Goal: Information Seeking & Learning: Learn about a topic

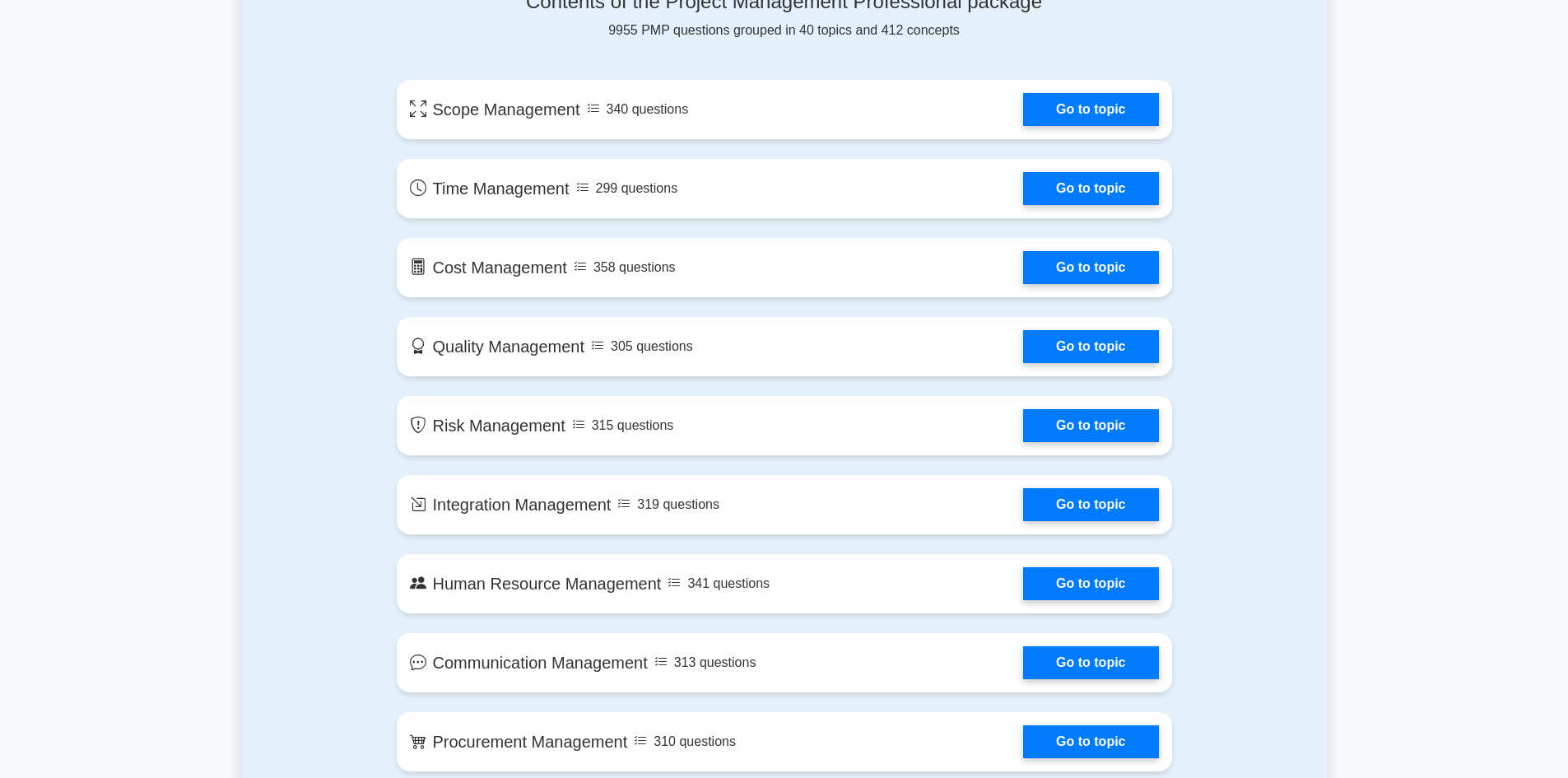
scroll to position [686, 0]
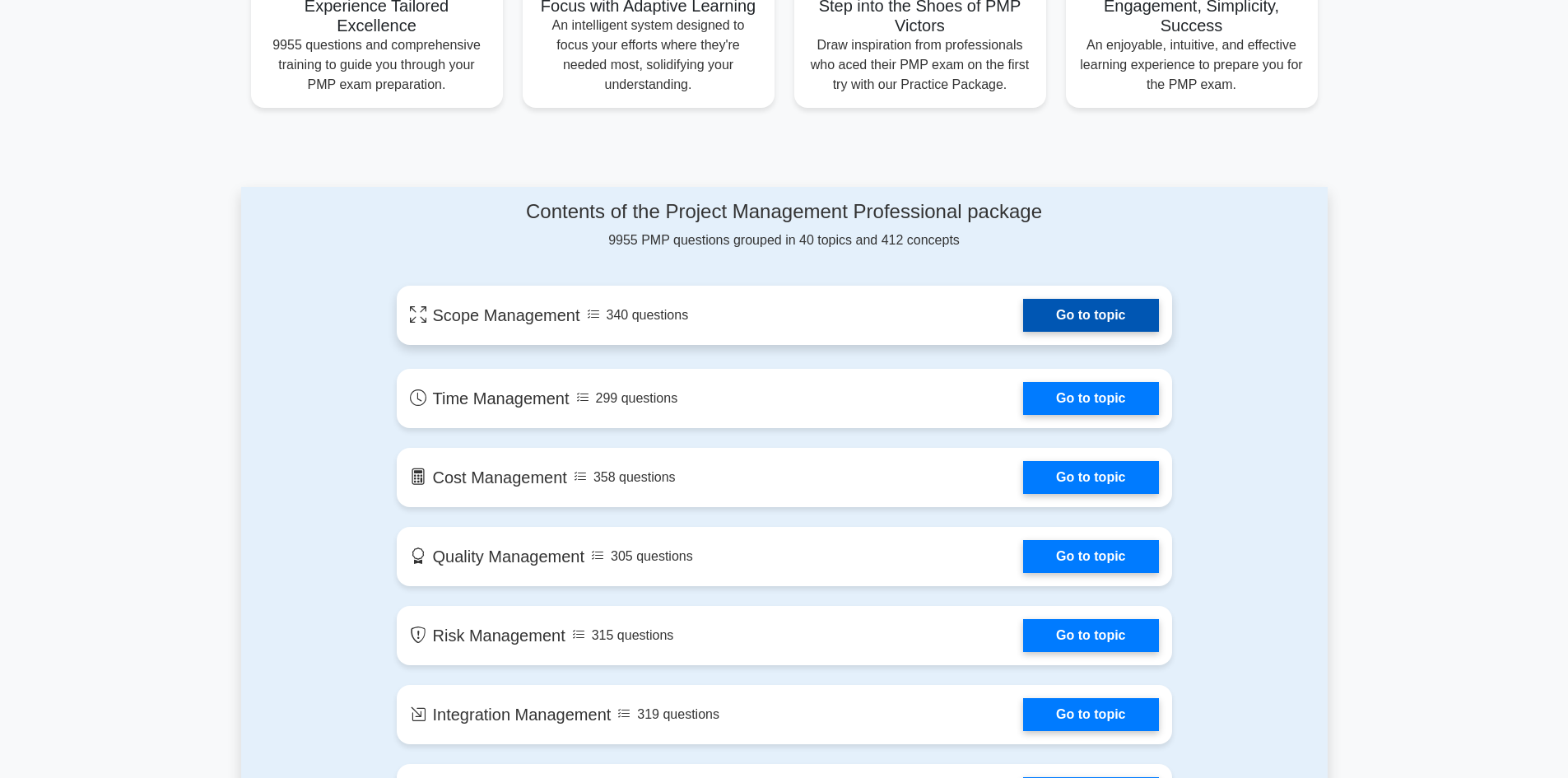
click at [1062, 318] on link "Go to topic" at bounding box center [1091, 316] width 135 height 33
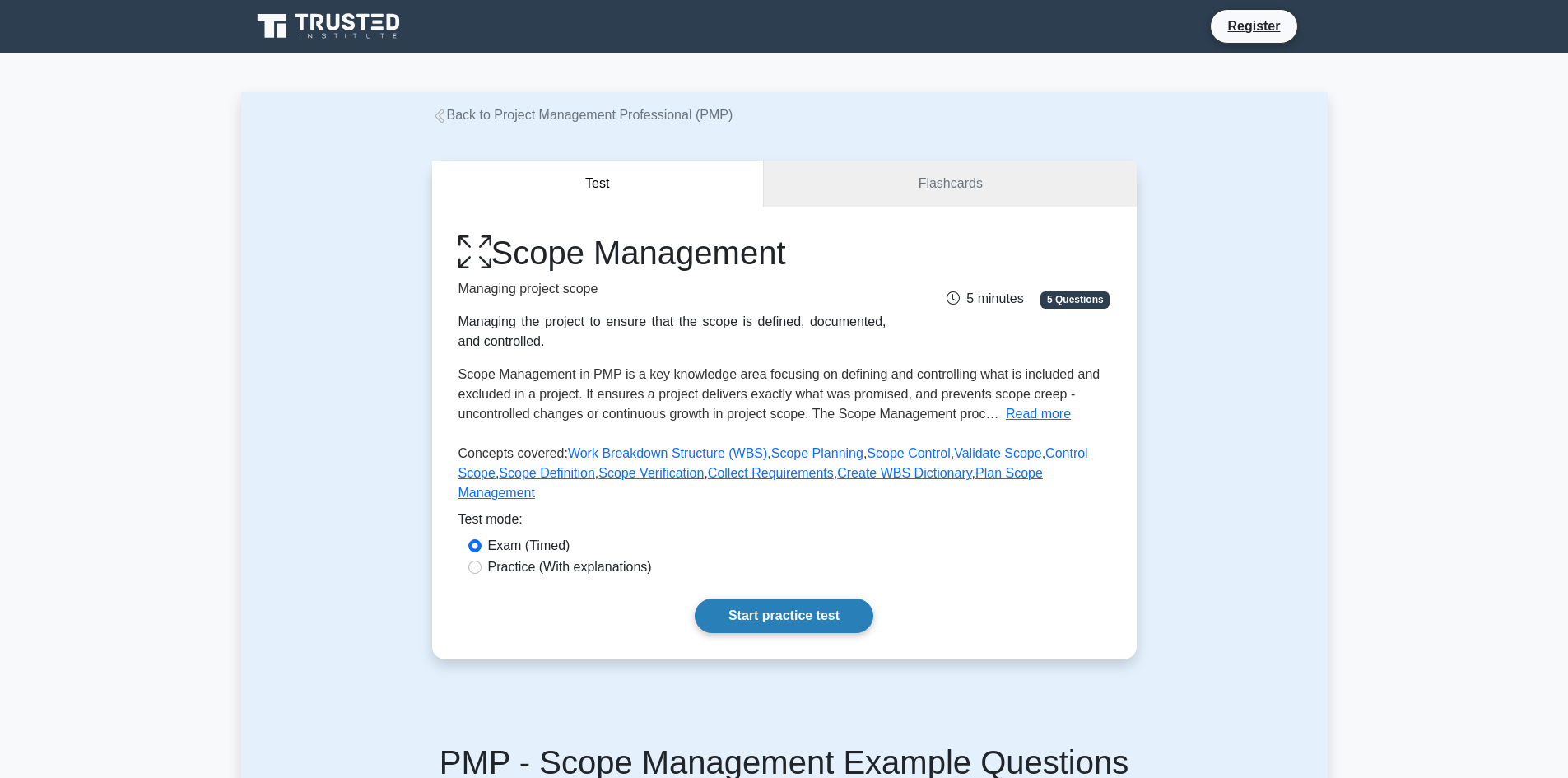
click at [823, 600] on link "Start practice test" at bounding box center [784, 615] width 179 height 34
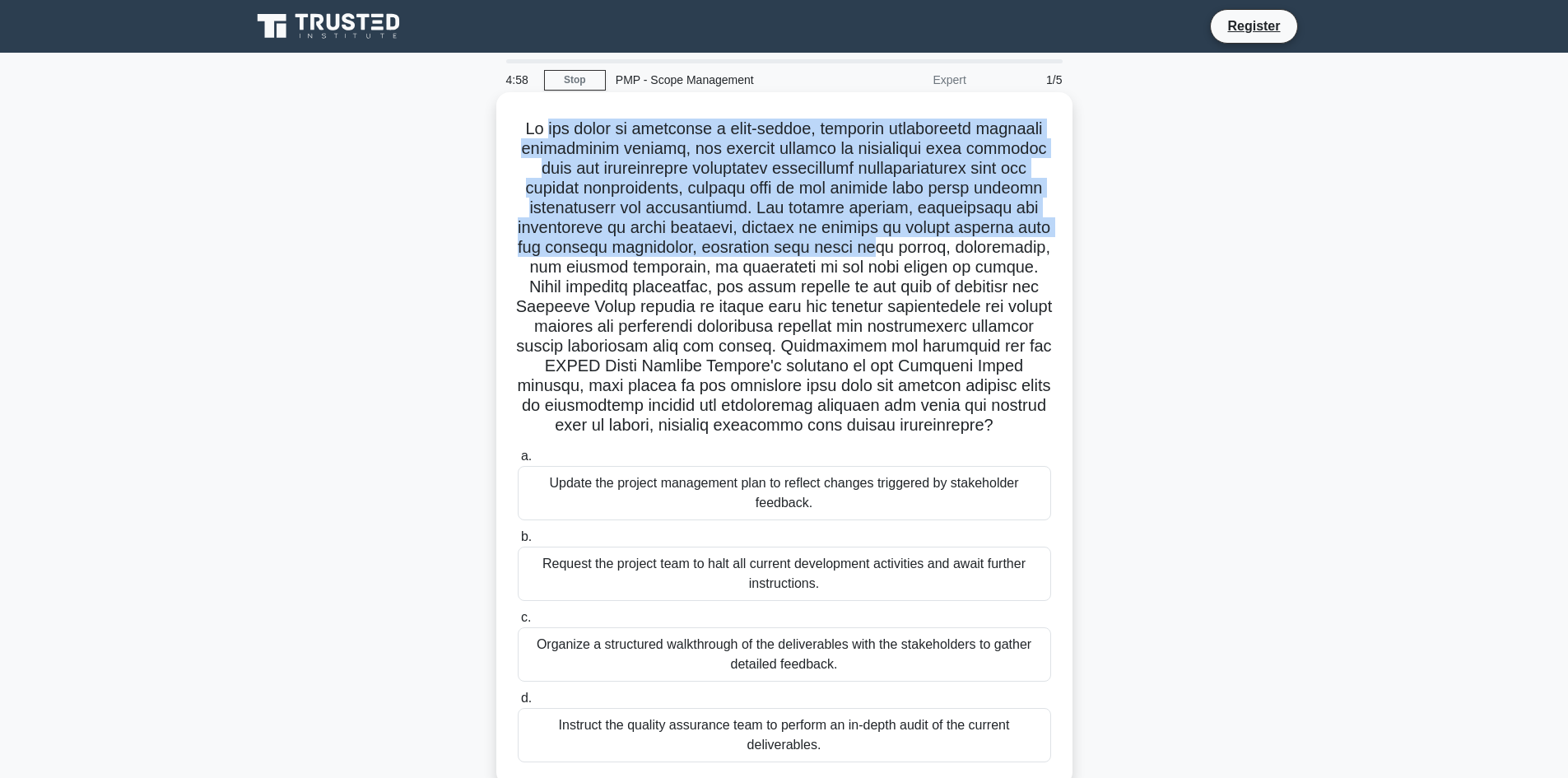
drag, startPoint x: 547, startPoint y: 126, endPoint x: 859, endPoint y: 246, distance: 334.3
click at [859, 246] on h5 ".spinner_0XTQ{transform-origin:center;animation:spinner_y6GP .75s linear infini…" at bounding box center [784, 277] width 537 height 318
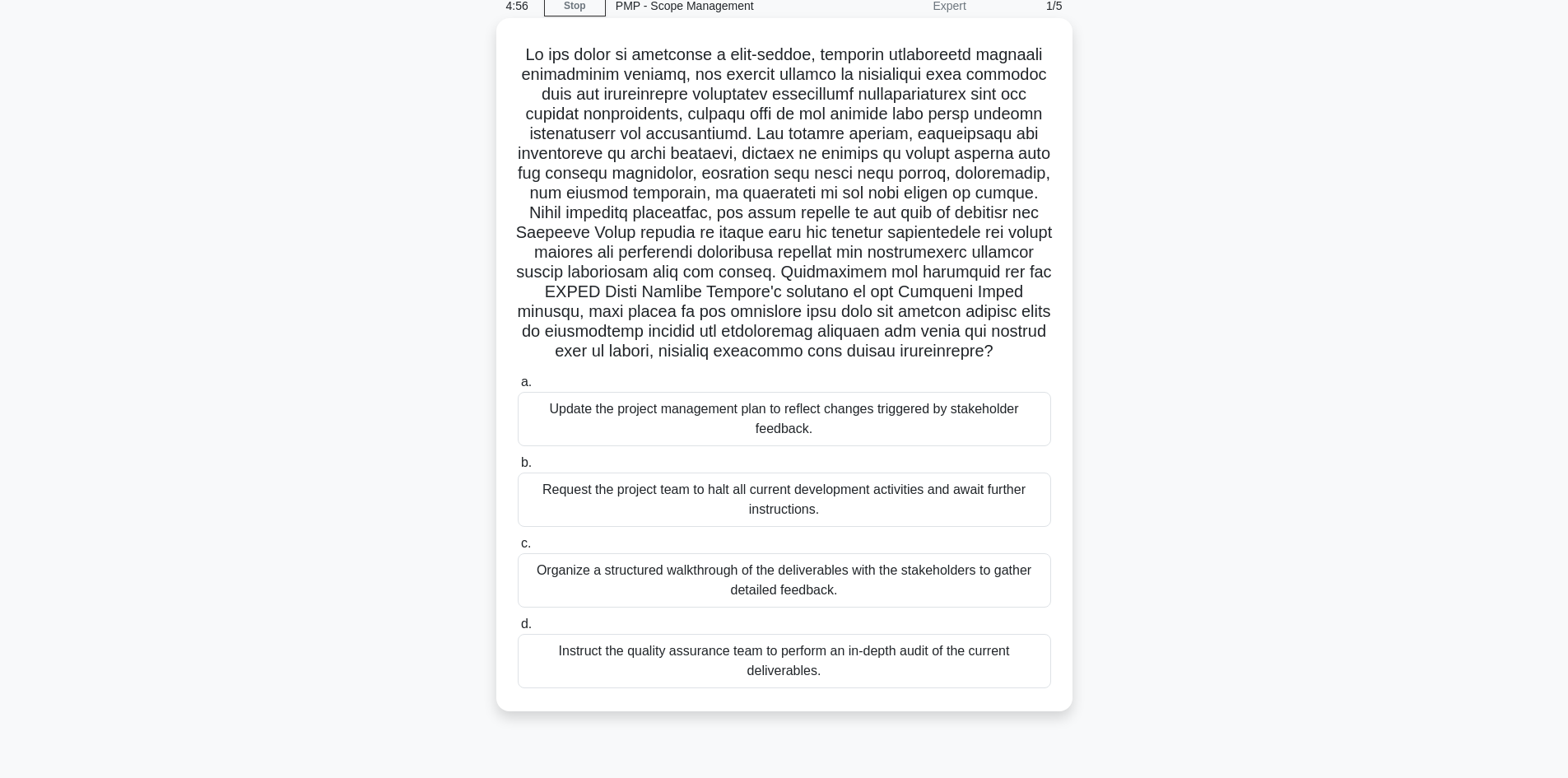
scroll to position [111, 0]
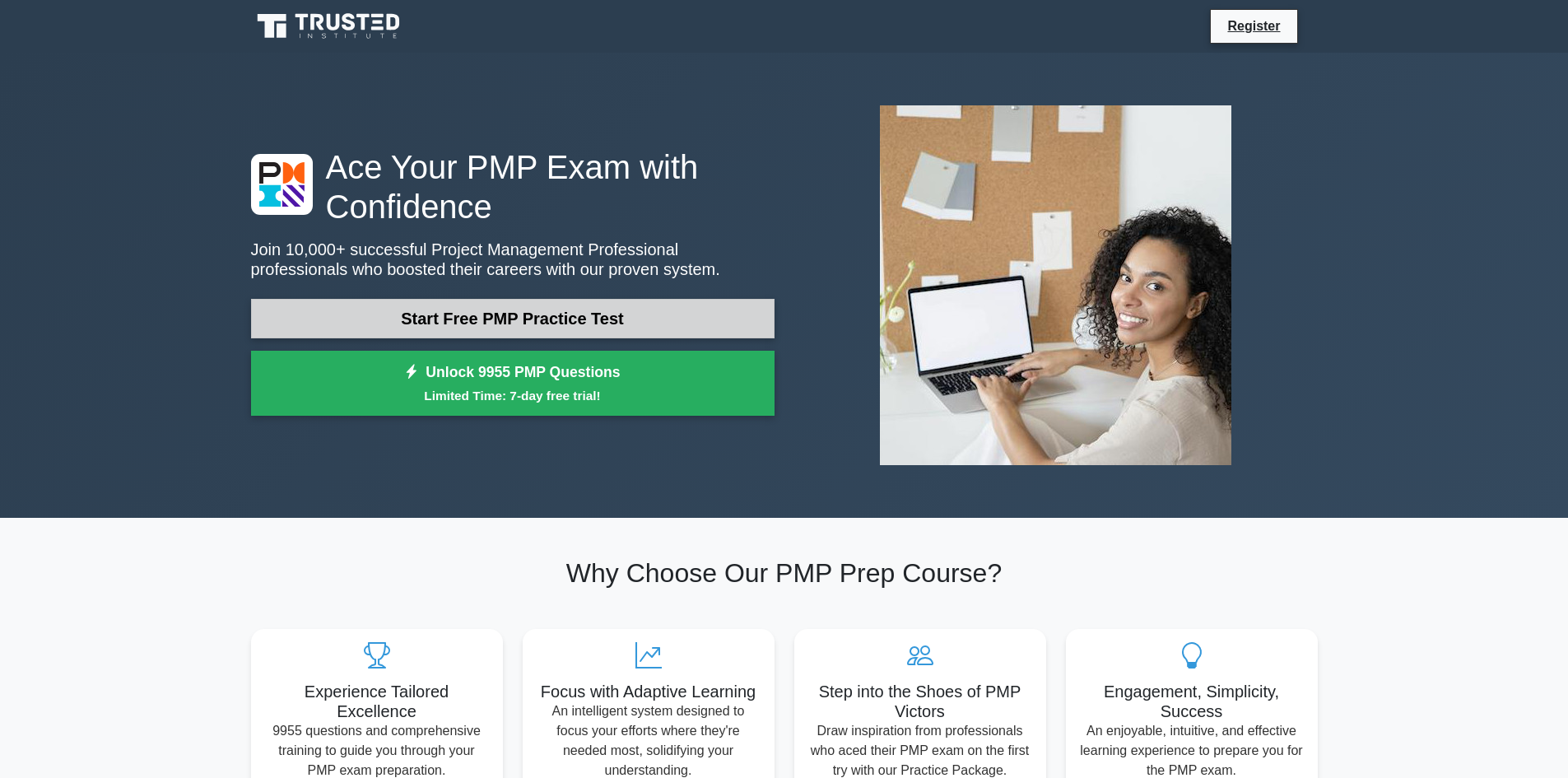
click at [605, 328] on link "Start Free PMP Practice Test" at bounding box center [512, 318] width 524 height 39
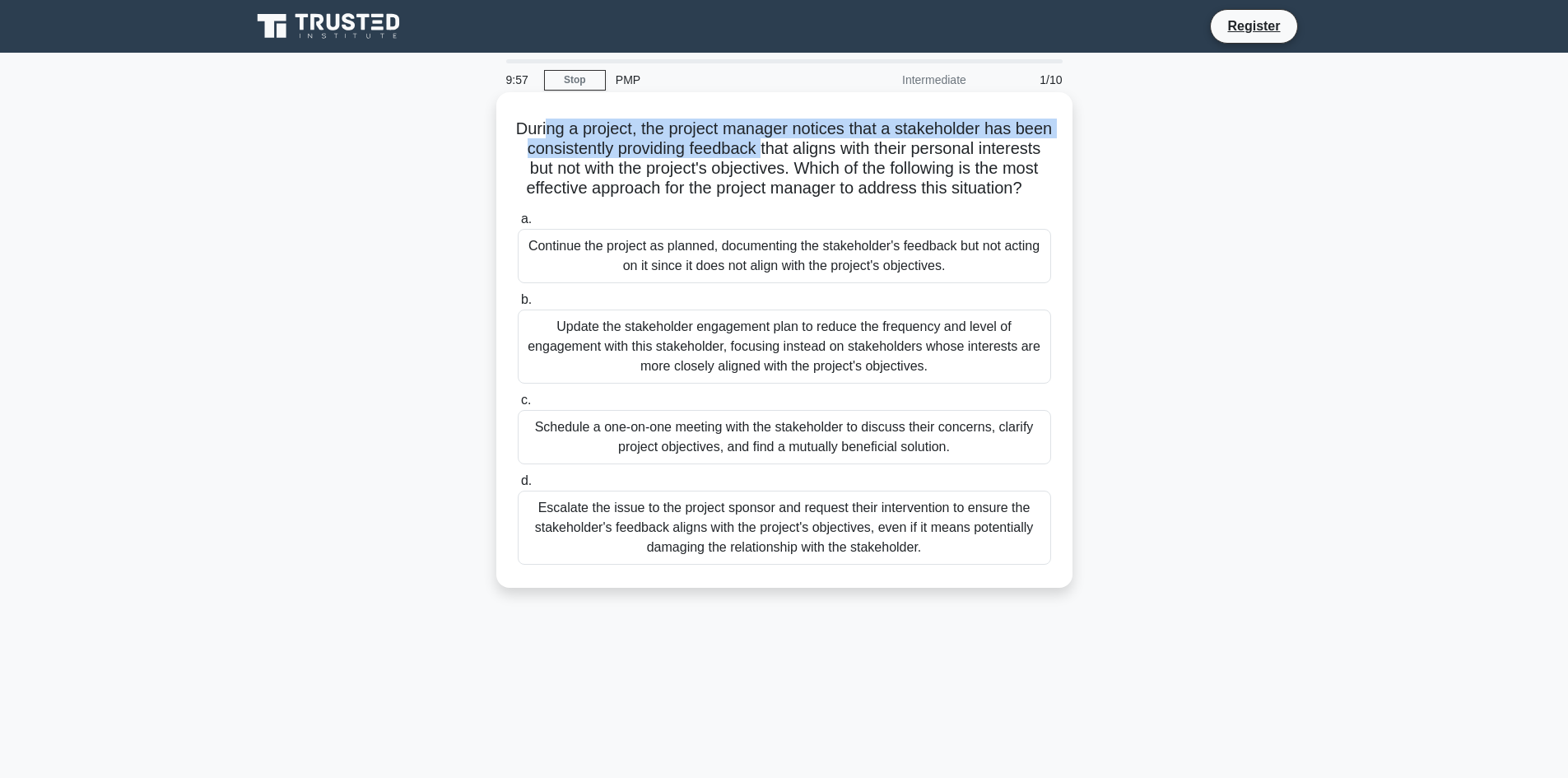
drag, startPoint x: 563, startPoint y: 122, endPoint x: 813, endPoint y: 156, distance: 252.3
click at [813, 156] on h5 "During a project, the project manager notices that a stakeholder has been consi…" at bounding box center [784, 159] width 537 height 81
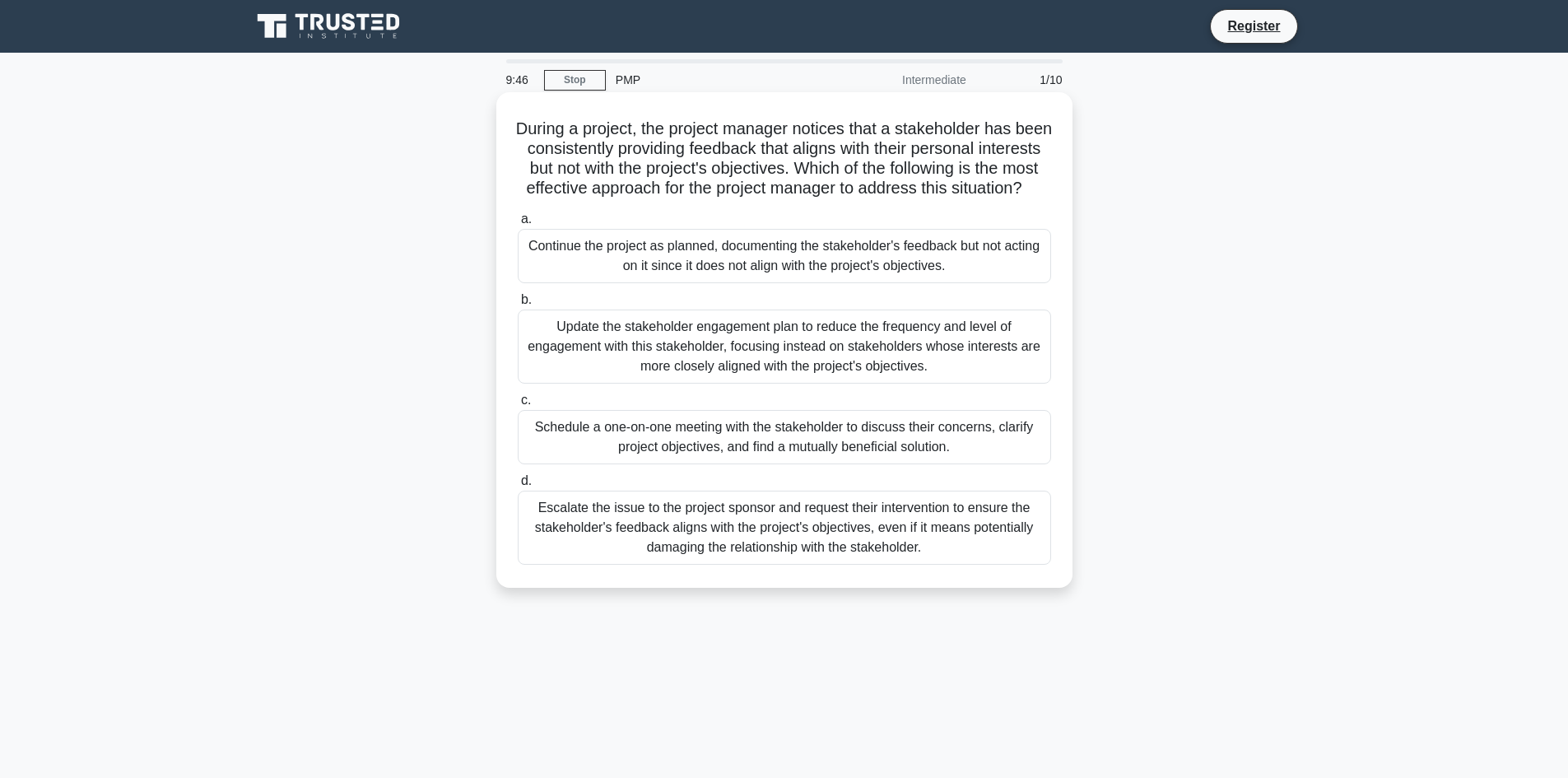
drag, startPoint x: 800, startPoint y: 193, endPoint x: 866, endPoint y: 214, distance: 69.3
click at [866, 199] on h5 "During a project, the project manager notices that a stakeholder has been consi…" at bounding box center [784, 159] width 537 height 81
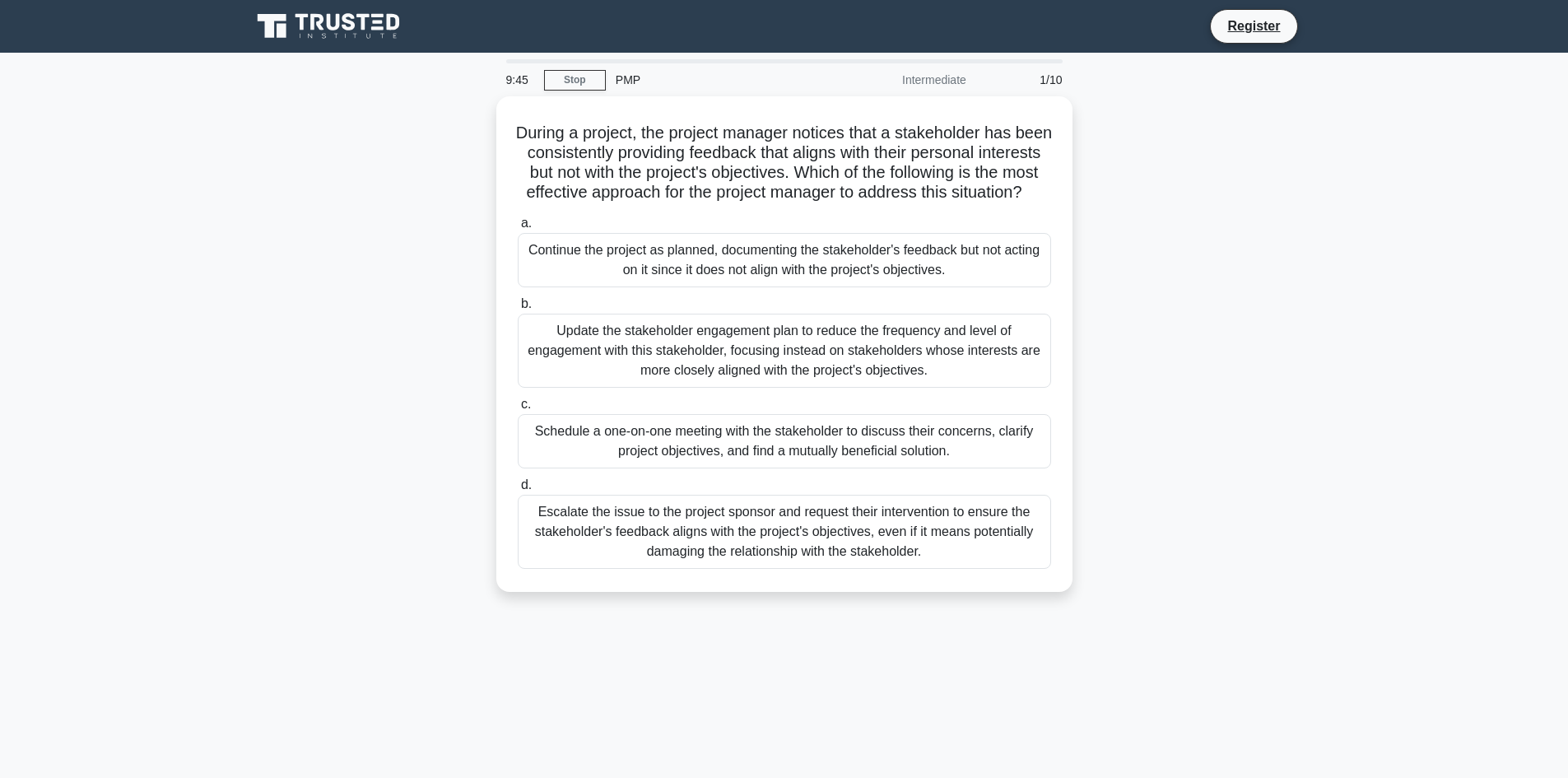
drag, startPoint x: 866, startPoint y: 214, endPoint x: 492, endPoint y: 118, distance: 386.1
click at [492, 118] on div "During a project, the project manager notices that a stakeholder has been consi…" at bounding box center [784, 353] width 1087 height 515
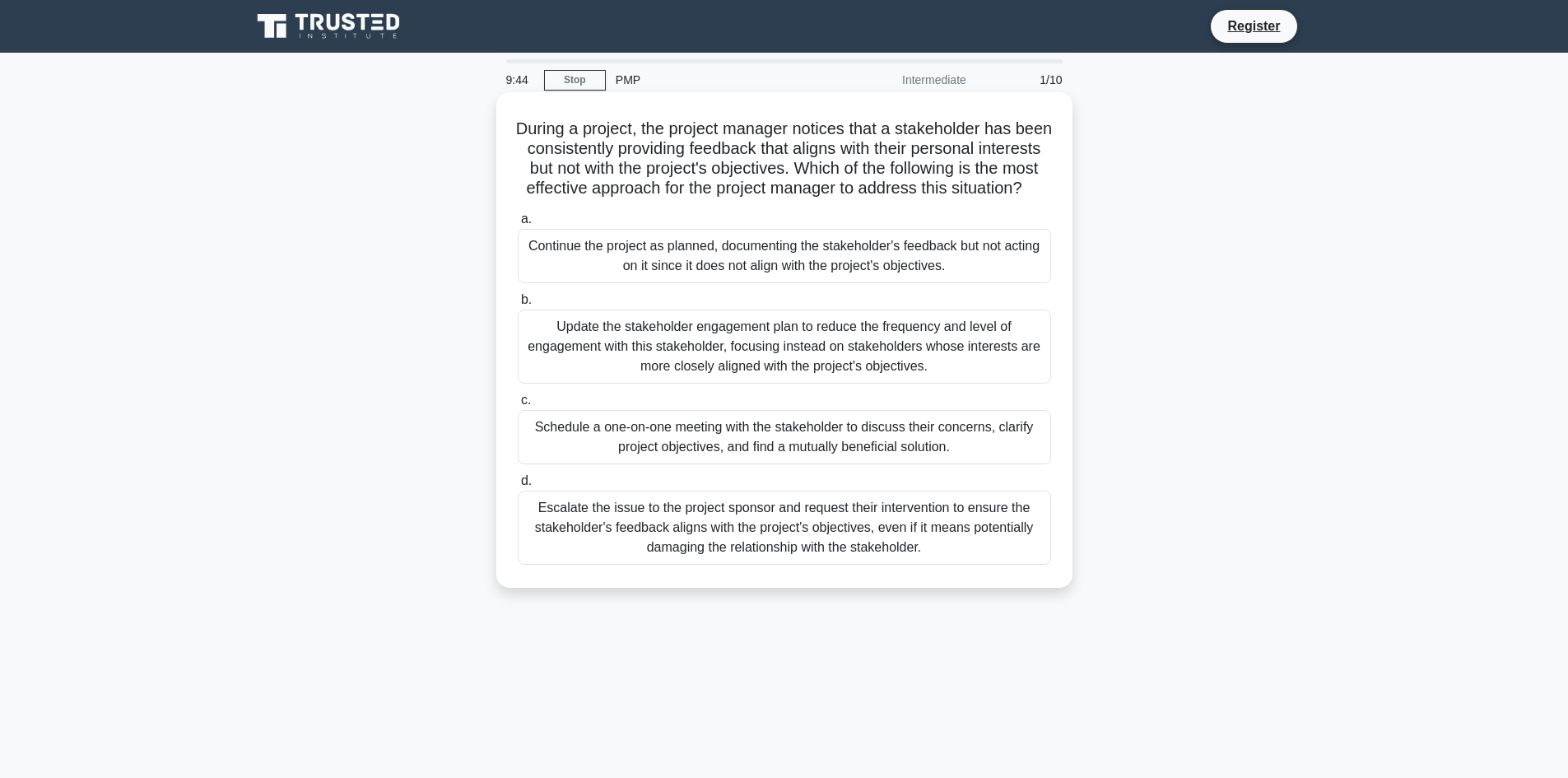
click at [528, 117] on div "During a project, the project manager notices that a stakeholder has been consi…" at bounding box center [784, 340] width 563 height 482
click at [648, 266] on div "Continue the project as planned, documenting the stakeholder's feedback but not…" at bounding box center [784, 256] width 533 height 54
click at [518, 225] on input "a. Continue the project as planned, documenting the stakeholder's feedback but …" at bounding box center [518, 219] width 0 height 11
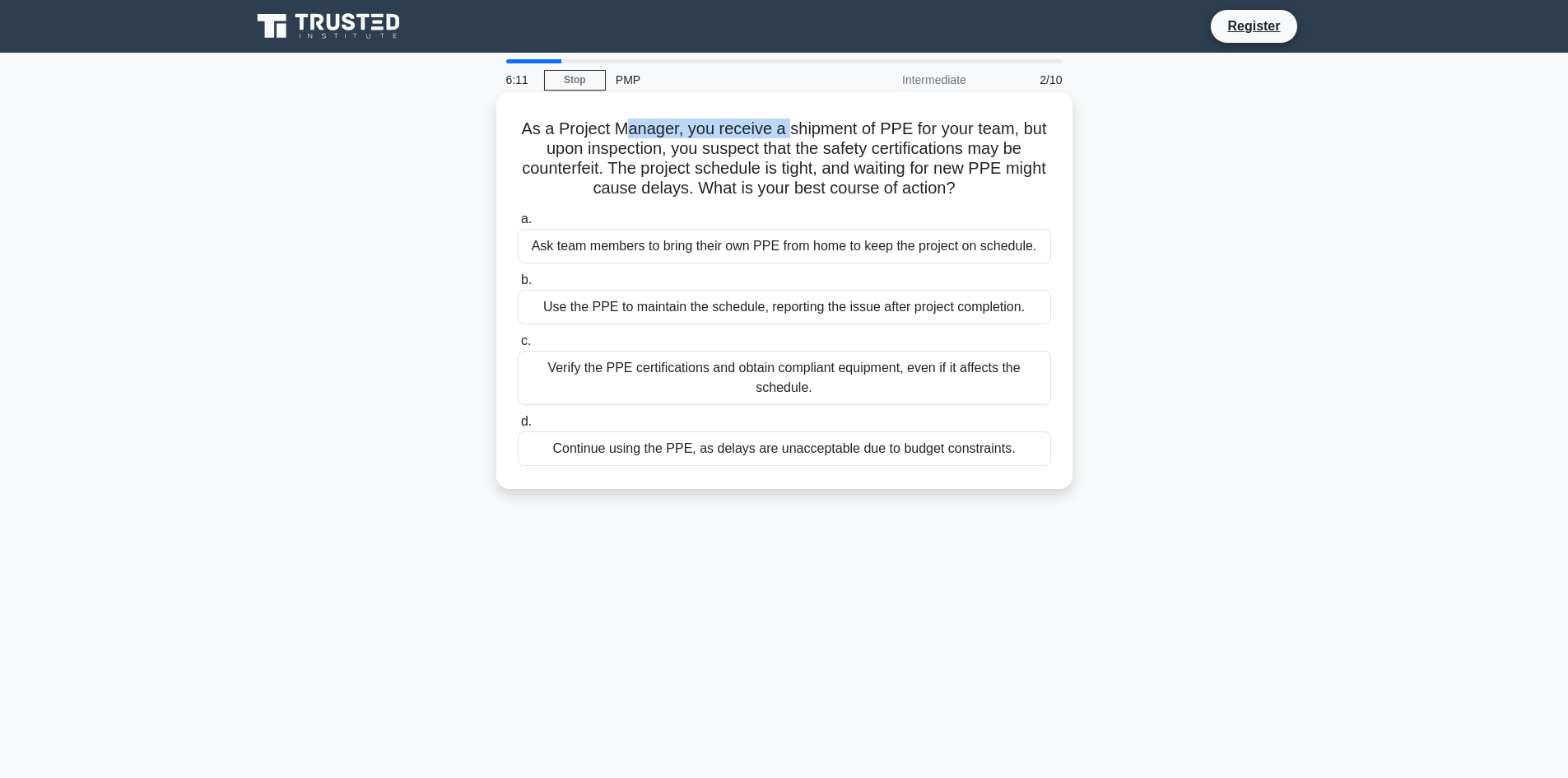
drag, startPoint x: 629, startPoint y: 122, endPoint x: 791, endPoint y: 123, distance: 162.0
click at [791, 123] on h5 "As a Project Manager, you receive a shipment of PPE for your team, but upon ins…" at bounding box center [784, 159] width 537 height 81
click at [792, 126] on h5 "As a Project Manager, you receive a shipment of PPE for your team, but upon ins…" at bounding box center [784, 159] width 537 height 81
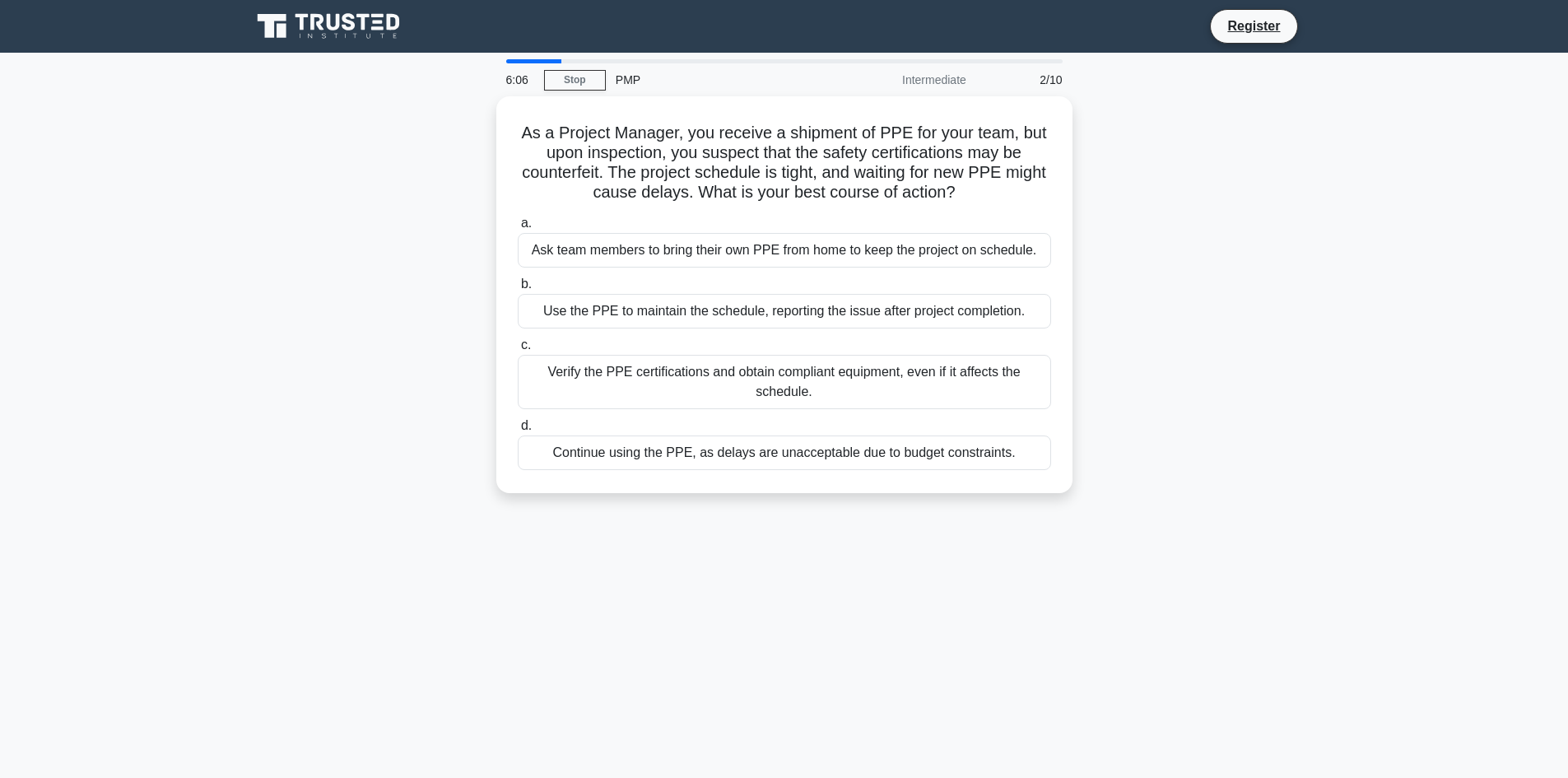
drag, startPoint x: 522, startPoint y: 124, endPoint x: 1146, endPoint y: 234, distance: 633.6
click at [1146, 234] on div "As a Project Manager, you receive a shipment of PPE for your team, but upon ins…" at bounding box center [784, 304] width 1087 height 417
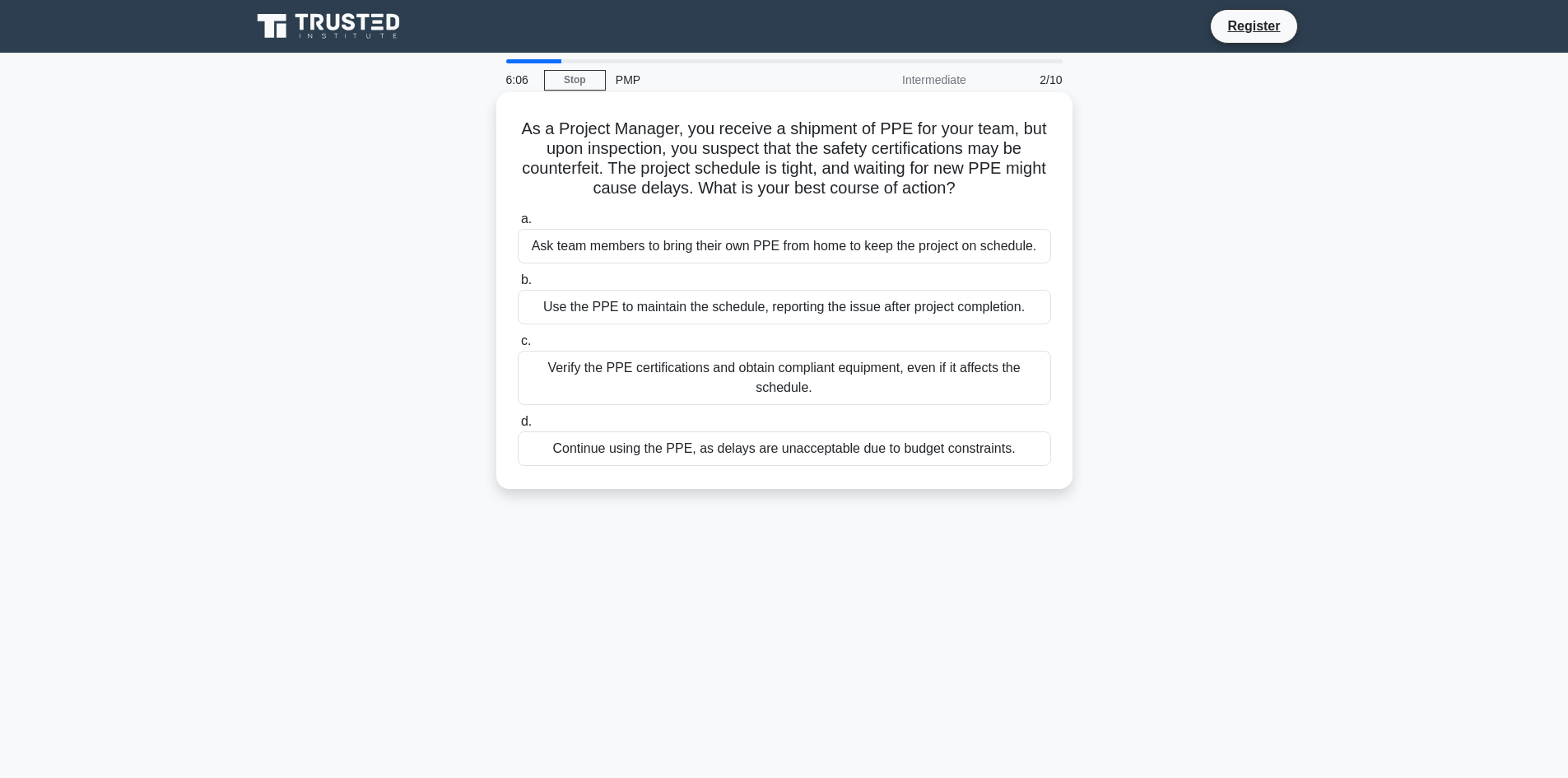
click at [1072, 207] on div "As a Project Manager, you receive a shipment of PPE for your team, but upon ins…" at bounding box center [784, 290] width 576 height 396
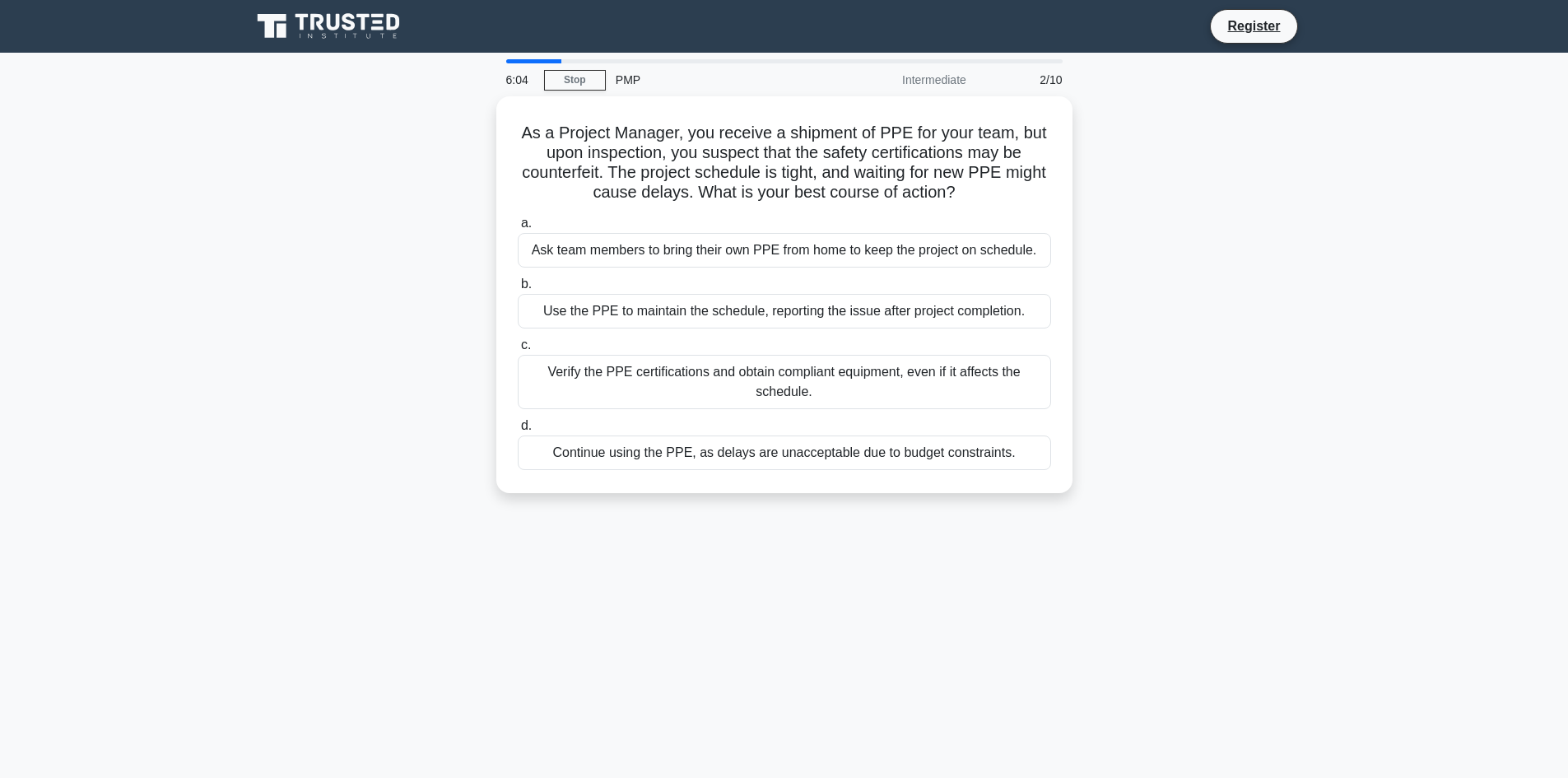
drag, startPoint x: 1017, startPoint y: 197, endPoint x: 449, endPoint y: 128, distance: 572.2
click at [449, 128] on div "As a Project Manager, you receive a shipment of PPE for your team, but upon ins…" at bounding box center [784, 304] width 1087 height 417
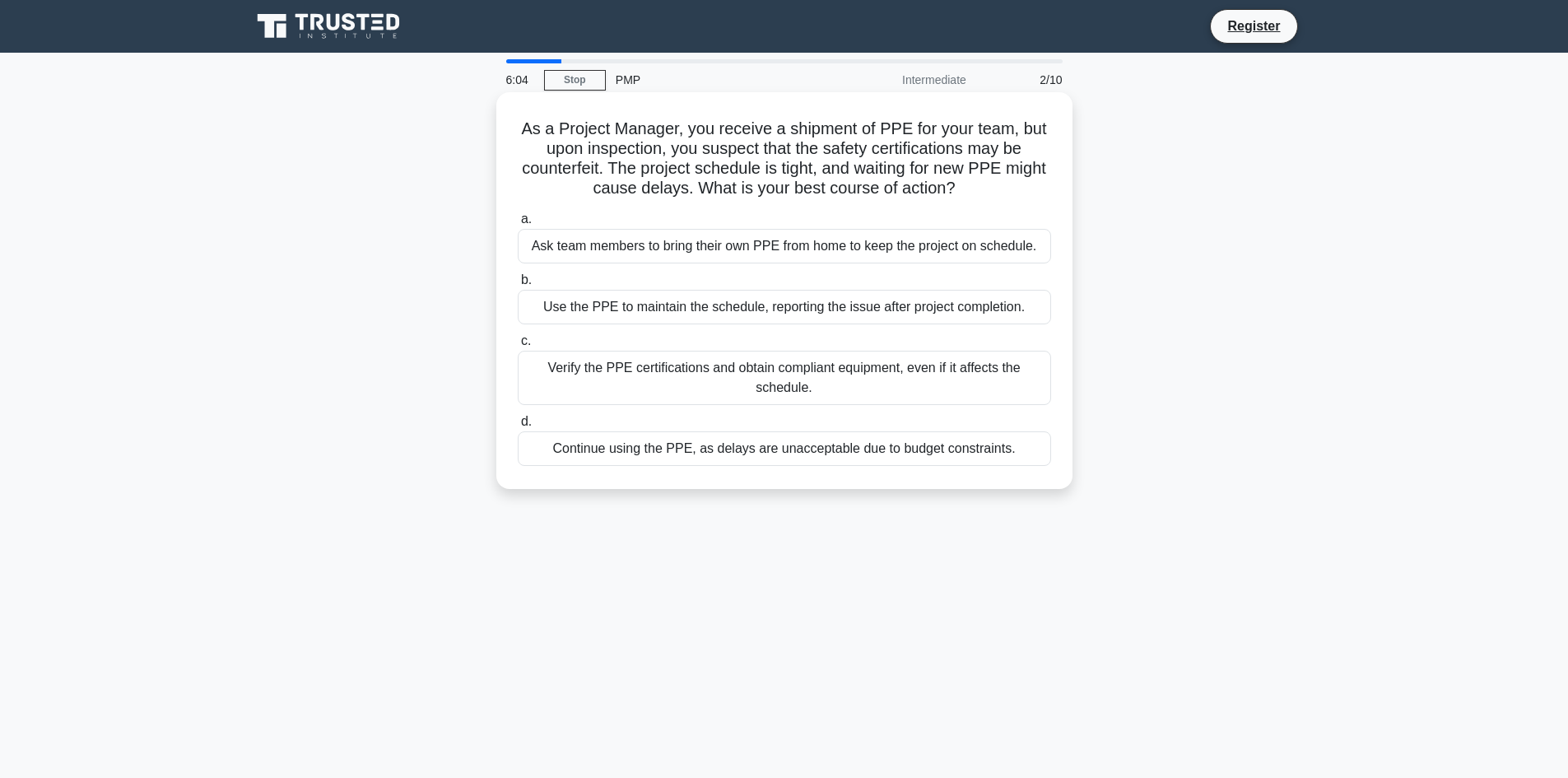
click at [684, 141] on h5 "As a Project Manager, you receive a shipment of PPE for your team, but upon ins…" at bounding box center [784, 159] width 537 height 81
click at [755, 316] on div "Use the PPE to maintain the schedule, reporting the issue after project complet…" at bounding box center [784, 306] width 533 height 34
click at [518, 286] on input "b. Use the PPE to maintain the schedule, reporting the issue after project comp…" at bounding box center [518, 280] width 0 height 11
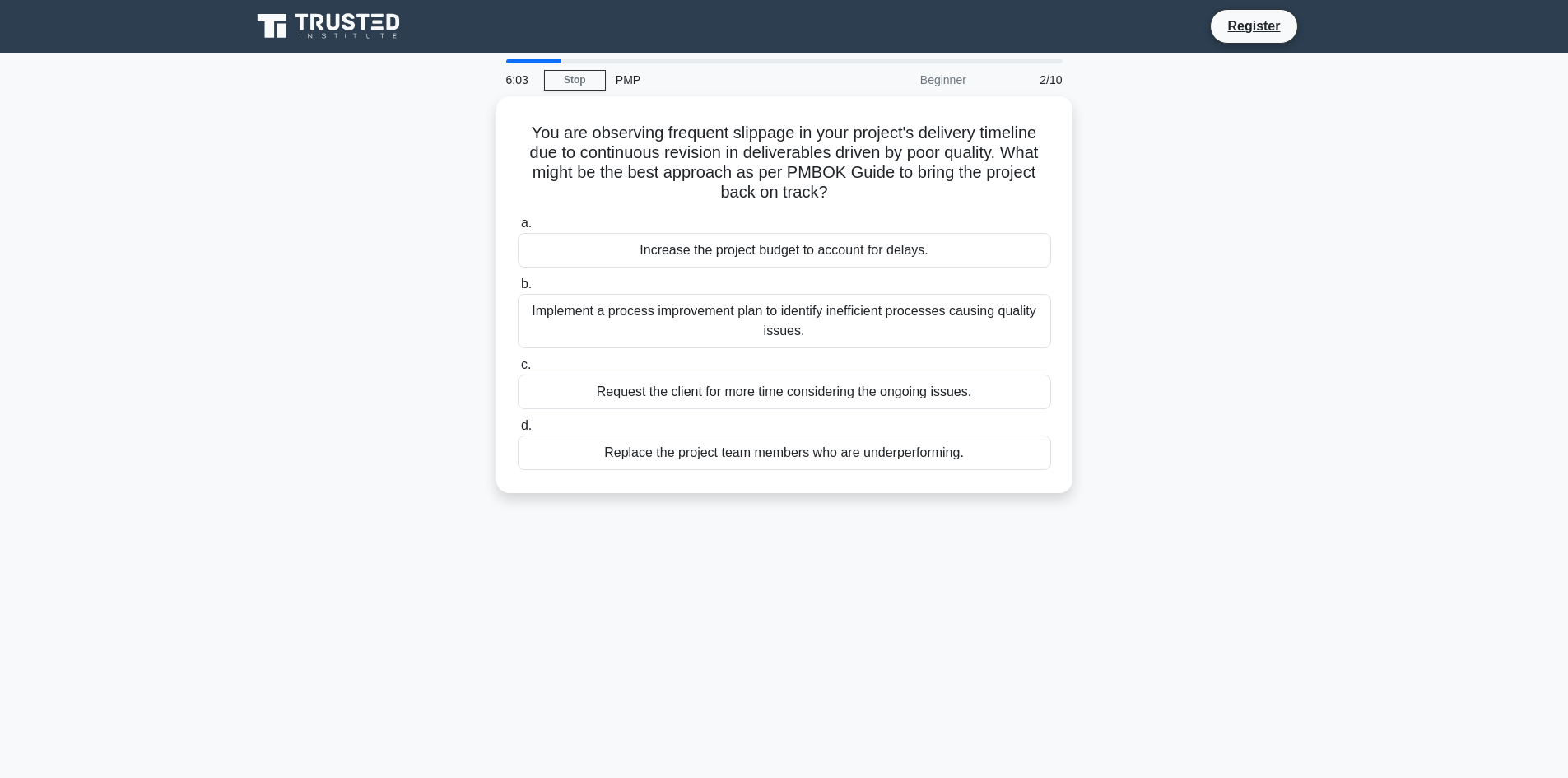
click at [755, 313] on div "Implement a process improvement plan to identify inefficient processes causing …" at bounding box center [784, 321] width 533 height 54
click at [518, 289] on input "b. Implement a process improvement plan to identify inefficient processes causi…" at bounding box center [518, 284] width 0 height 11
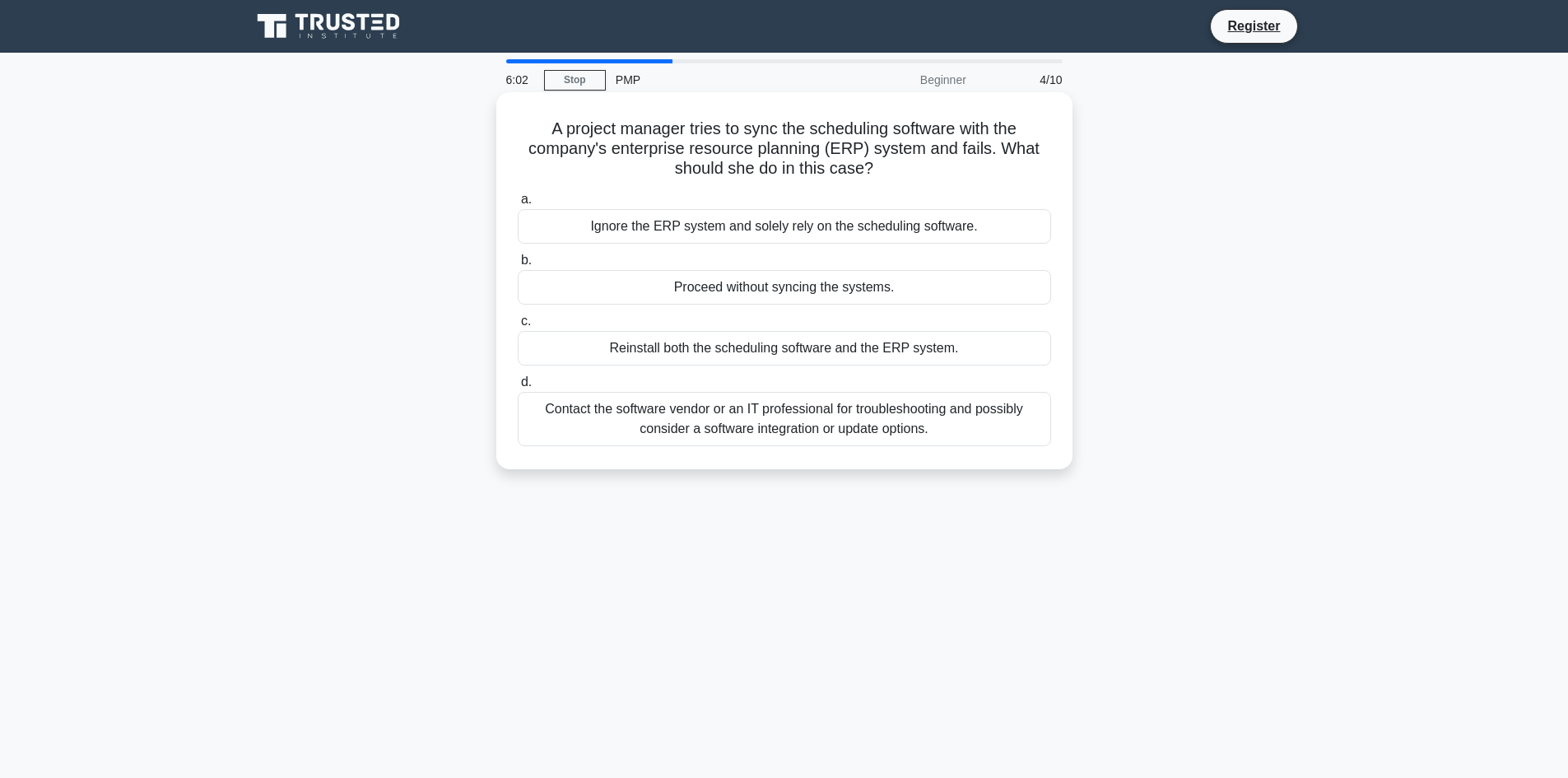
click at [754, 332] on div "Reinstall both the scheduling software and the ERP system." at bounding box center [784, 347] width 533 height 34
click at [518, 326] on input "c. Reinstall both the scheduling software and the ERP system." at bounding box center [518, 321] width 0 height 11
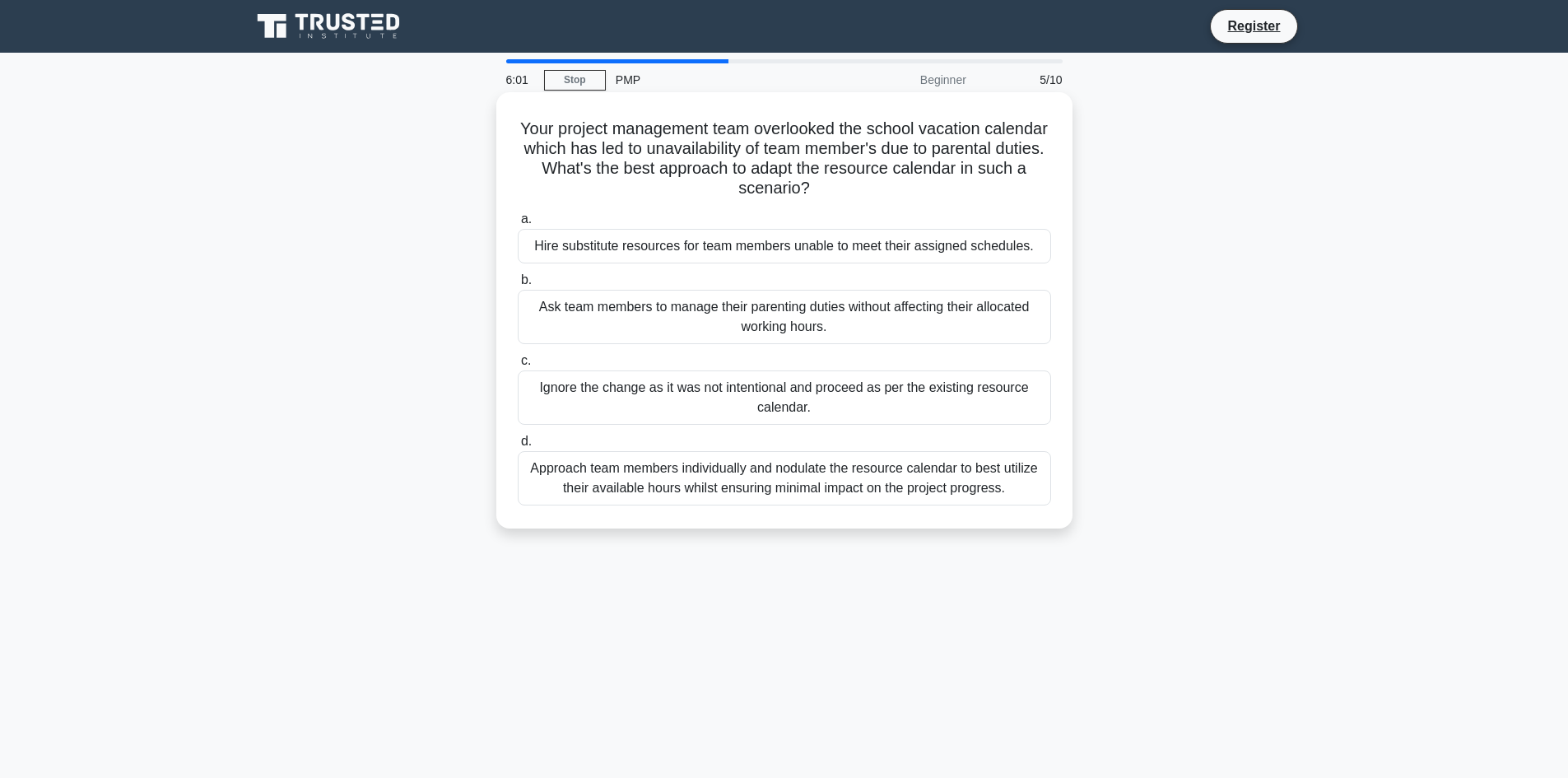
click at [756, 389] on div "Ignore the change as it was not intentional and proceed as per the existing res…" at bounding box center [784, 397] width 533 height 54
click at [518, 367] on input "c. Ignore the change as it was not intentional and proceed as per the existing …" at bounding box center [518, 360] width 0 height 11
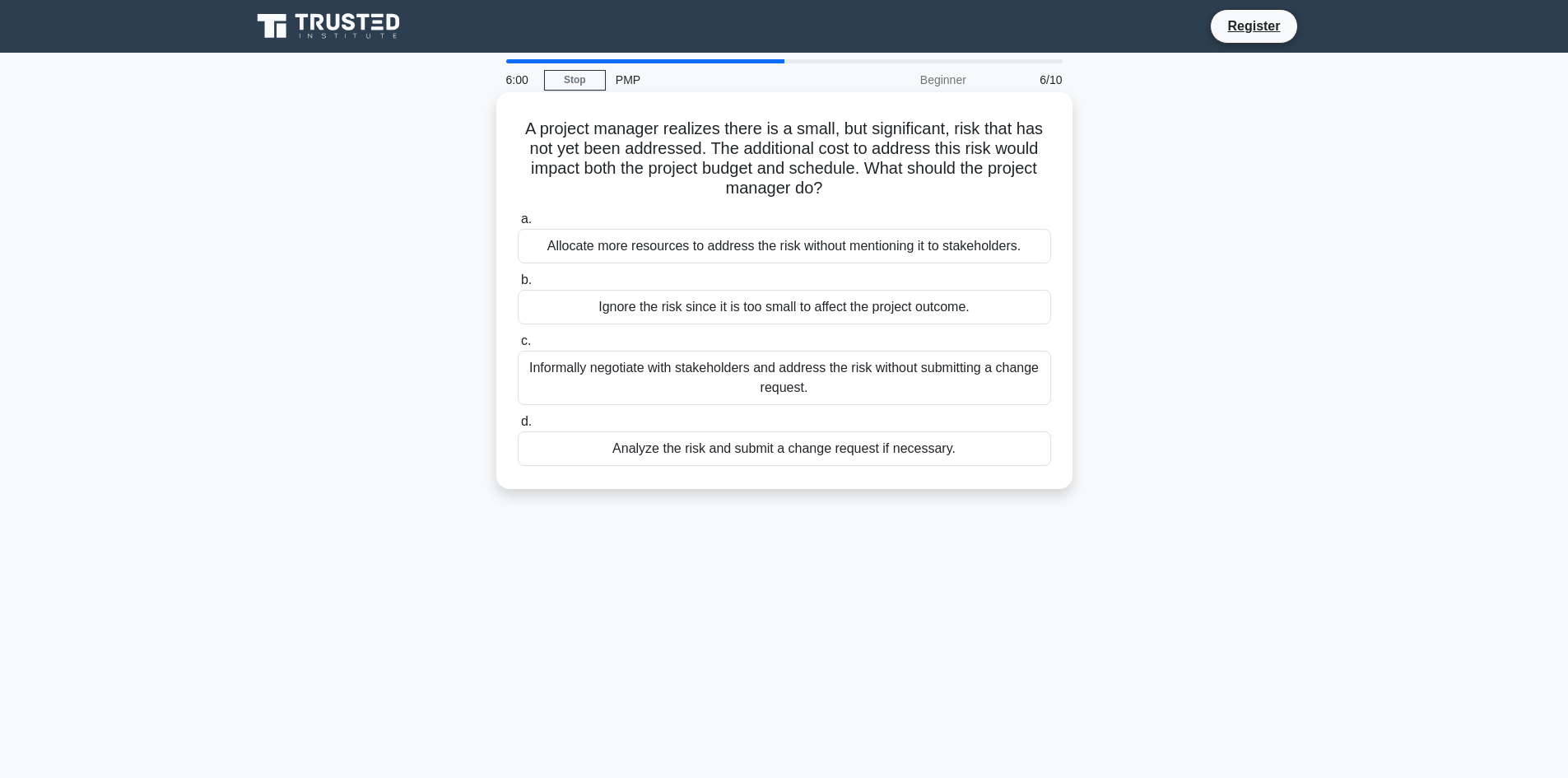
click at [756, 305] on div "Ignore the risk since it is too small to affect the project outcome." at bounding box center [784, 306] width 533 height 34
click at [518, 286] on input "b. Ignore the risk since it is too small to affect the project outcome." at bounding box center [518, 280] width 0 height 11
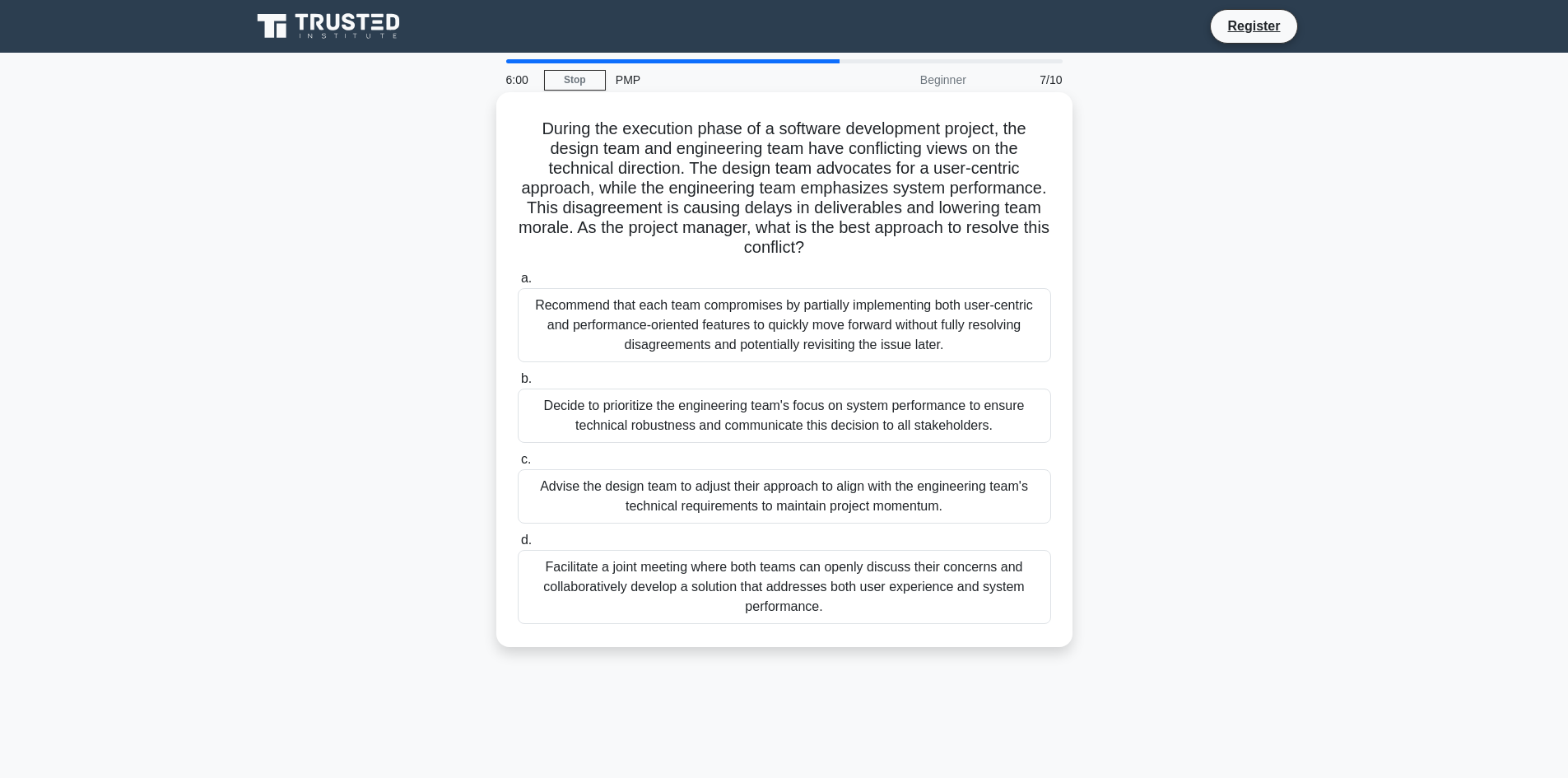
click at [744, 326] on div "Recommend that each team compromises by partially implementing both user-centri…" at bounding box center [784, 325] width 533 height 74
click at [518, 284] on input "a. Recommend that each team compromises by partially implementing both user-cen…" at bounding box center [518, 279] width 0 height 11
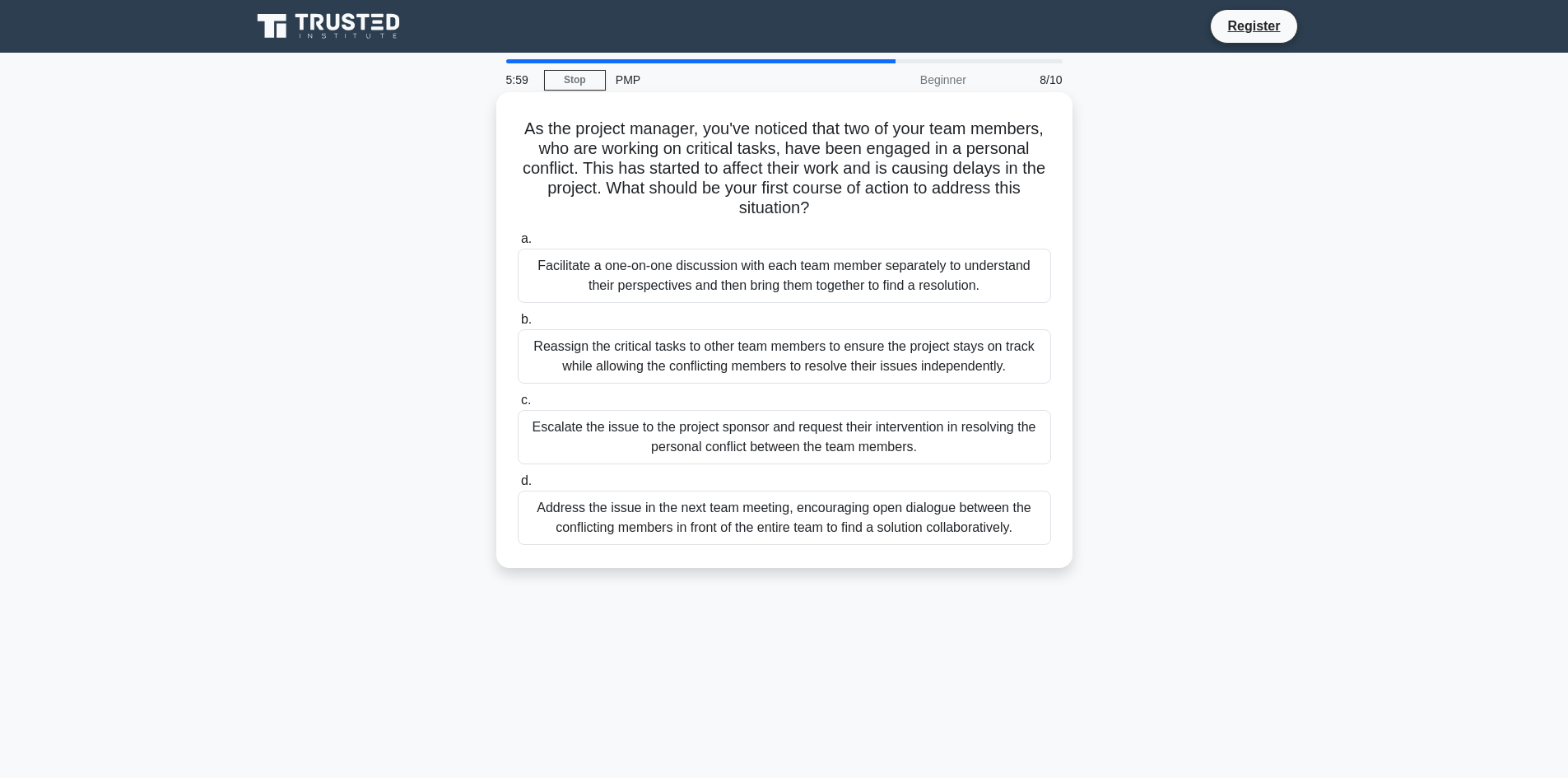
click at [735, 382] on div "Reassign the critical tasks to other team members to ensure the project stays o…" at bounding box center [784, 356] width 533 height 54
click at [518, 325] on input "b. Reassign the critical tasks to other team members to ensure the project stay…" at bounding box center [518, 319] width 0 height 11
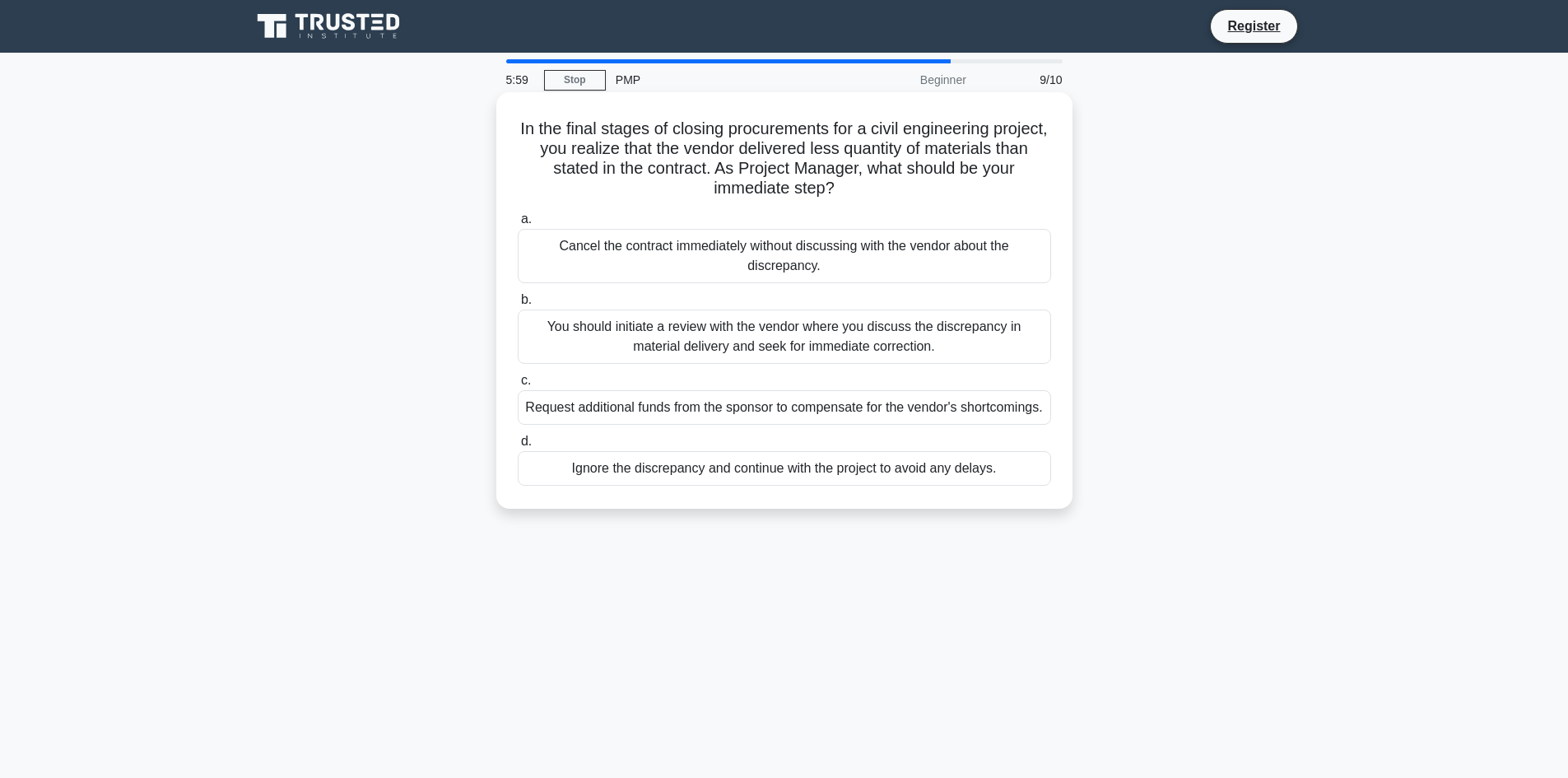
click at [735, 403] on div "Request additional funds from the sponsor to compensate for the vendor's shortc…" at bounding box center [784, 407] width 533 height 34
click at [518, 386] on input "c. Request additional funds from the sponsor to compensate for the vendor's sho…" at bounding box center [518, 381] width 0 height 11
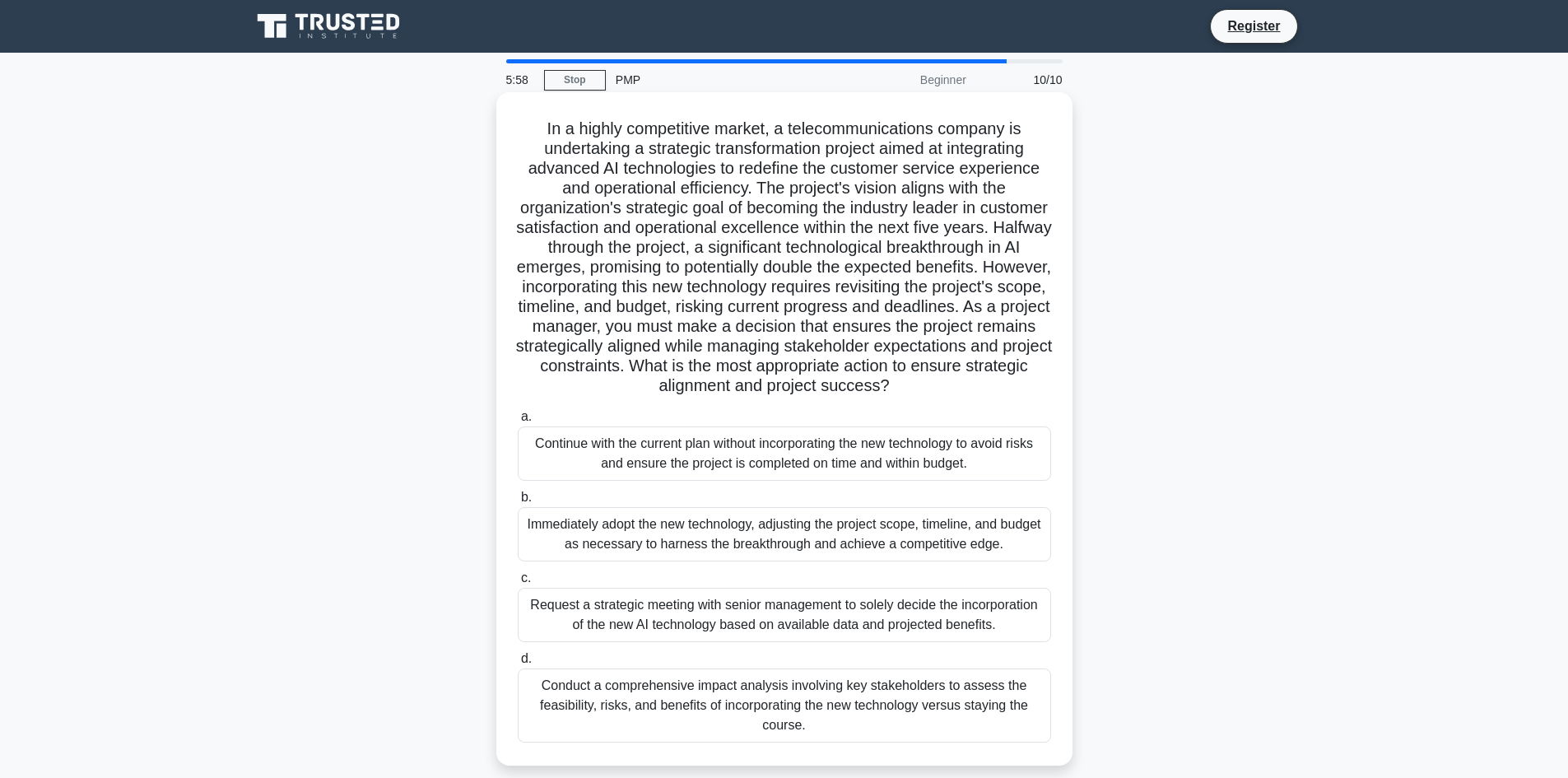
click at [727, 523] on label "b. Immediately adopt the new technology, adjusting the project scope, timeline,…" at bounding box center [784, 524] width 533 height 74
click at [518, 503] on input "b. Immediately adopt the new technology, adjusting the project scope, timeline,…" at bounding box center [518, 497] width 0 height 11
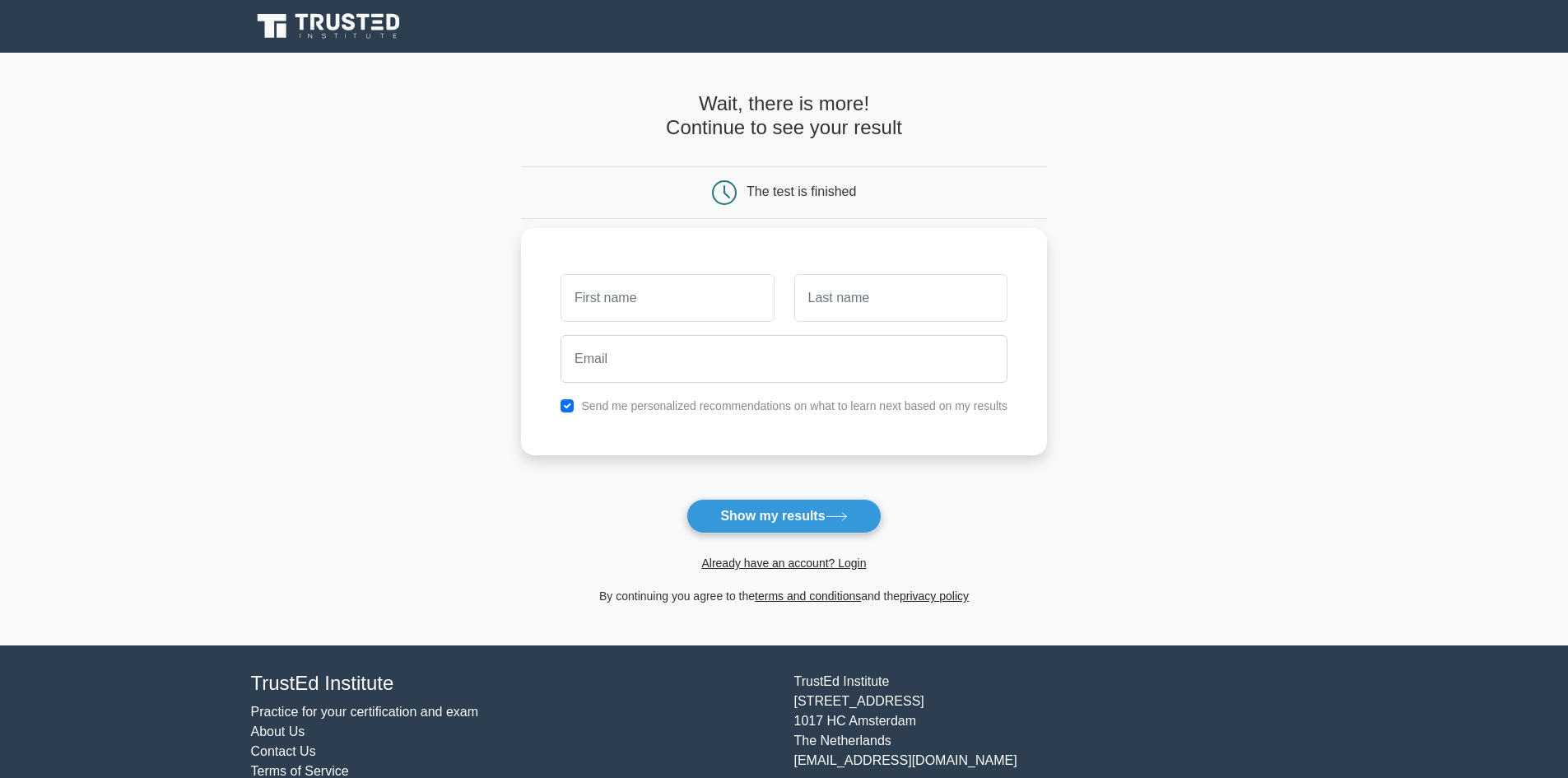
click at [749, 318] on input "text" at bounding box center [667, 297] width 213 height 47
type input "[PERSON_NAME]"
click at [838, 304] on input "text" at bounding box center [900, 297] width 213 height 47
click at [870, 340] on input "email" at bounding box center [784, 359] width 447 height 47
type input "esadixli@std.beu.edu.az"
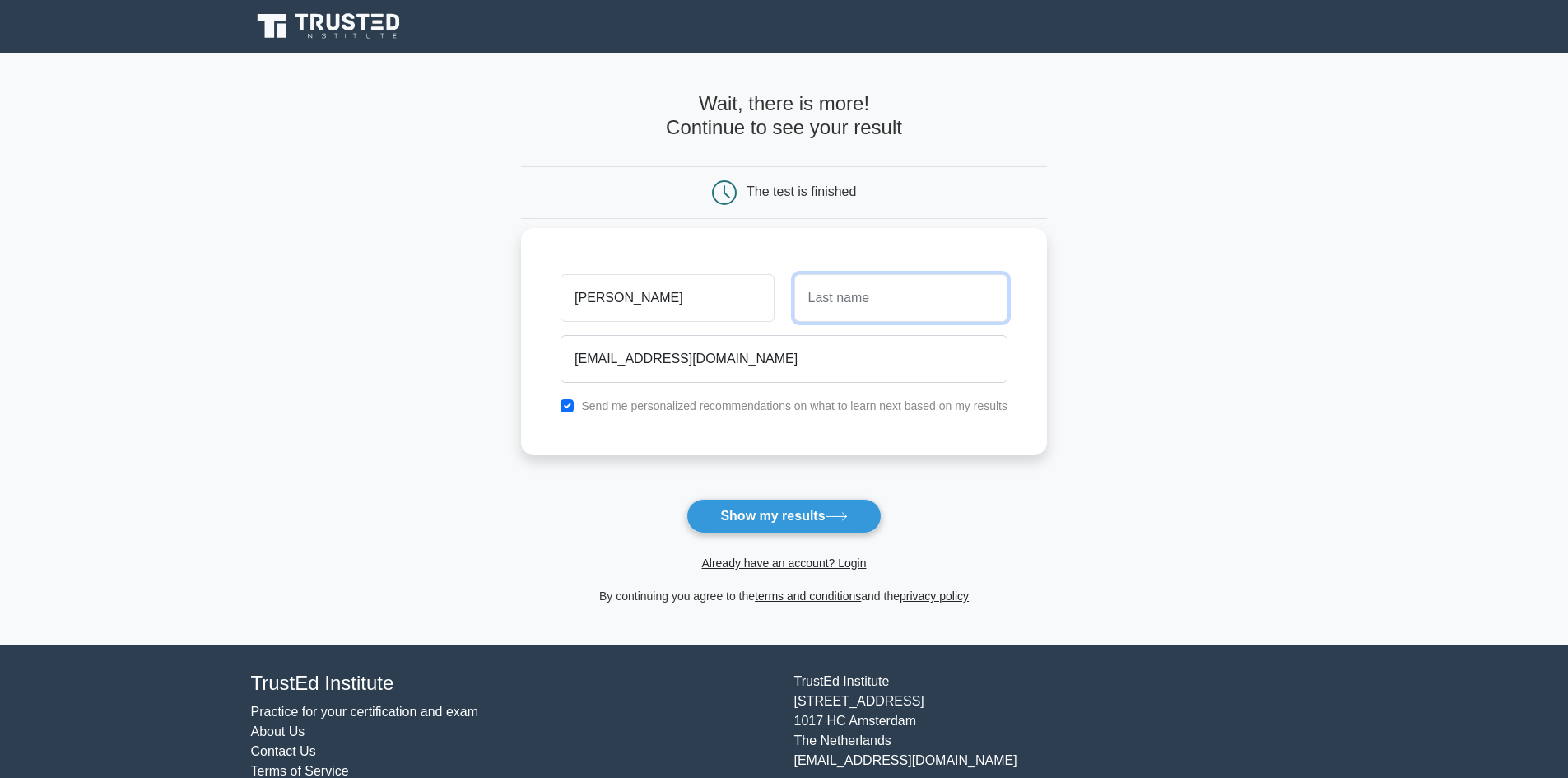
click at [832, 306] on input "text" at bounding box center [900, 297] width 213 height 47
type input "Sadikhli"
click at [821, 511] on button "Show my results" at bounding box center [784, 516] width 194 height 34
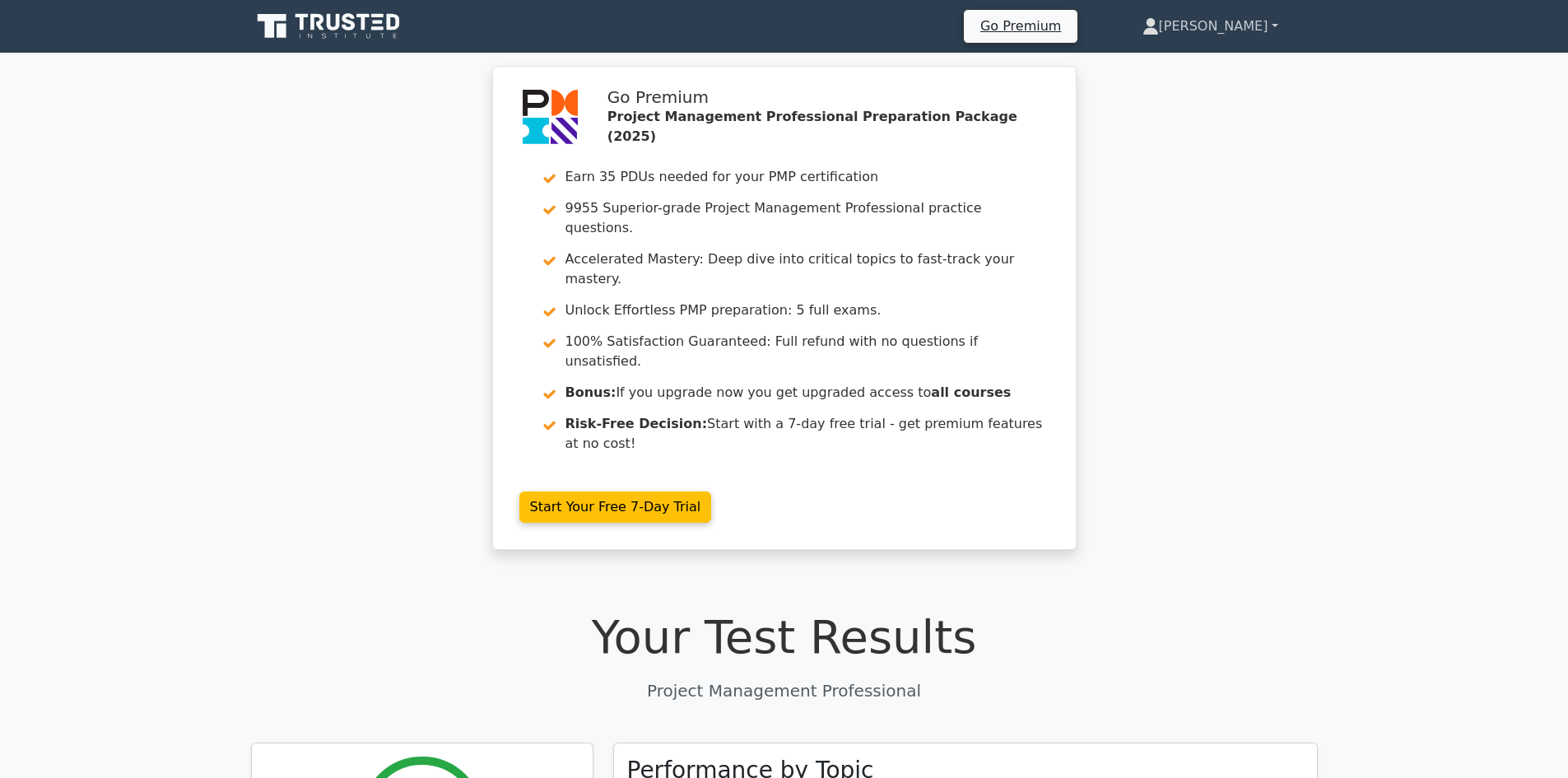
click at [1277, 19] on link "[PERSON_NAME]" at bounding box center [1210, 26] width 215 height 33
